Goal: Information Seeking & Learning: Learn about a topic

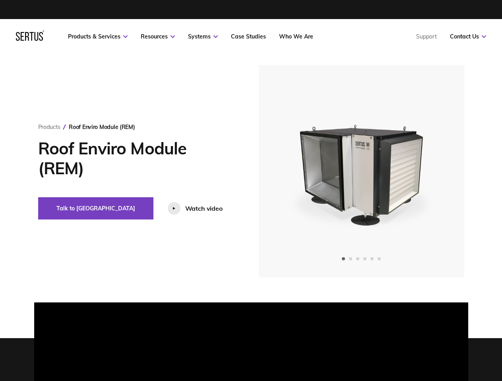
click at [158, 37] on link "Resources" at bounding box center [158, 36] width 34 height 7
click at [203, 37] on link "Systems" at bounding box center [203, 36] width 30 height 7
click at [468, 37] on link "Contact Us" at bounding box center [468, 36] width 36 height 7
click at [102, 127] on div "Roof Enviro Module (REM)" at bounding box center [102, 127] width 66 height 7
click at [69, 209] on button "Talk to [GEOGRAPHIC_DATA]" at bounding box center [95, 208] width 115 height 22
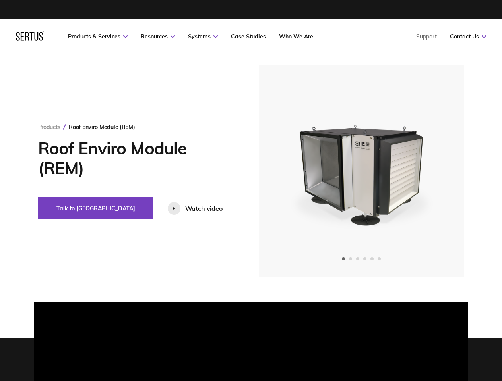
click at [185, 209] on div "Watch video" at bounding box center [203, 209] width 37 height 8
click at [361, 171] on video at bounding box center [251, 171] width 402 height 201
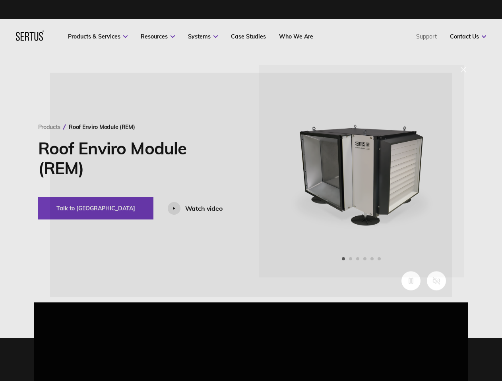
click at [287, 172] on video at bounding box center [251, 173] width 402 height 201
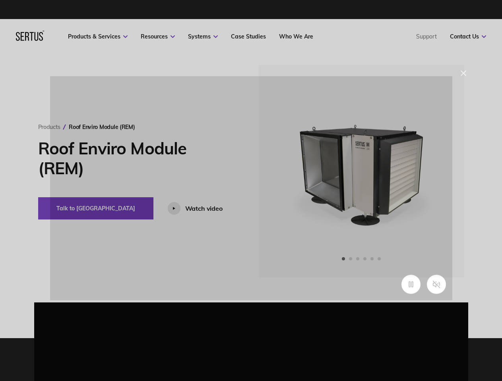
click at [436, 172] on video at bounding box center [251, 176] width 402 height 201
